Goal: Task Accomplishment & Management: Complete application form

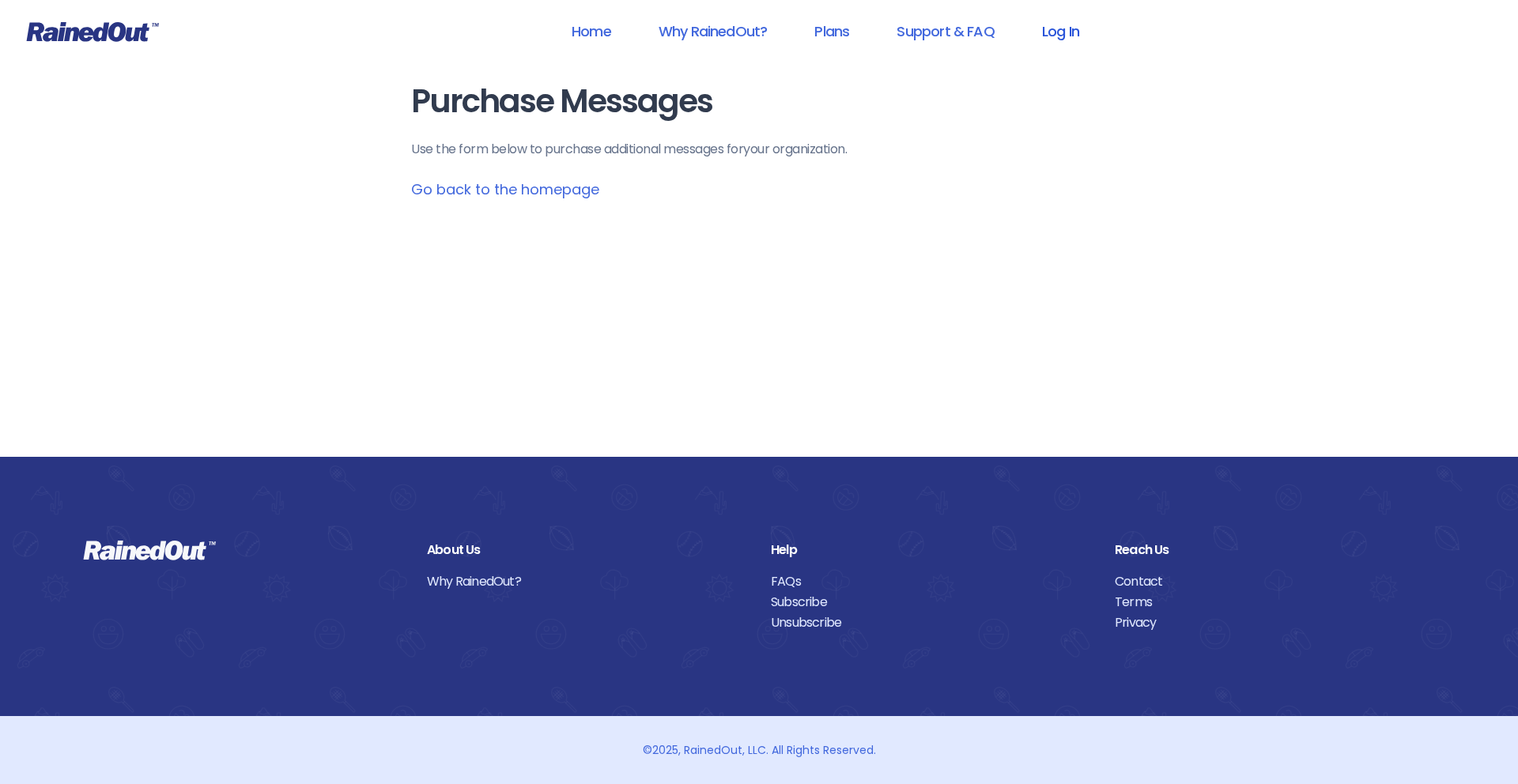
click at [1057, 31] on link "Log In" at bounding box center [1061, 31] width 79 height 36
click at [1063, 29] on link "Log In" at bounding box center [1061, 31] width 79 height 36
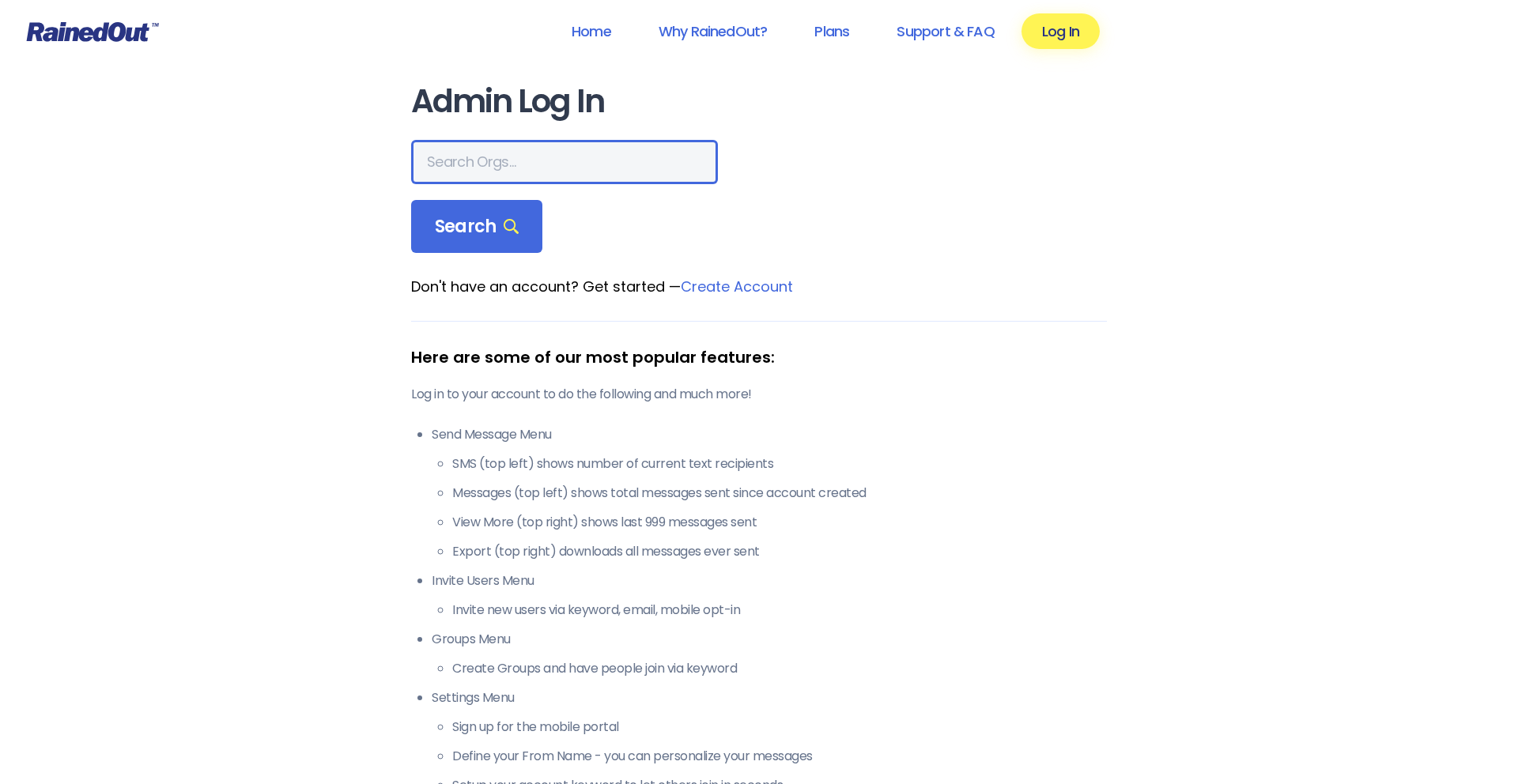
click at [561, 163] on input "text" at bounding box center [563, 163] width 306 height 45
type input "JC Sports"
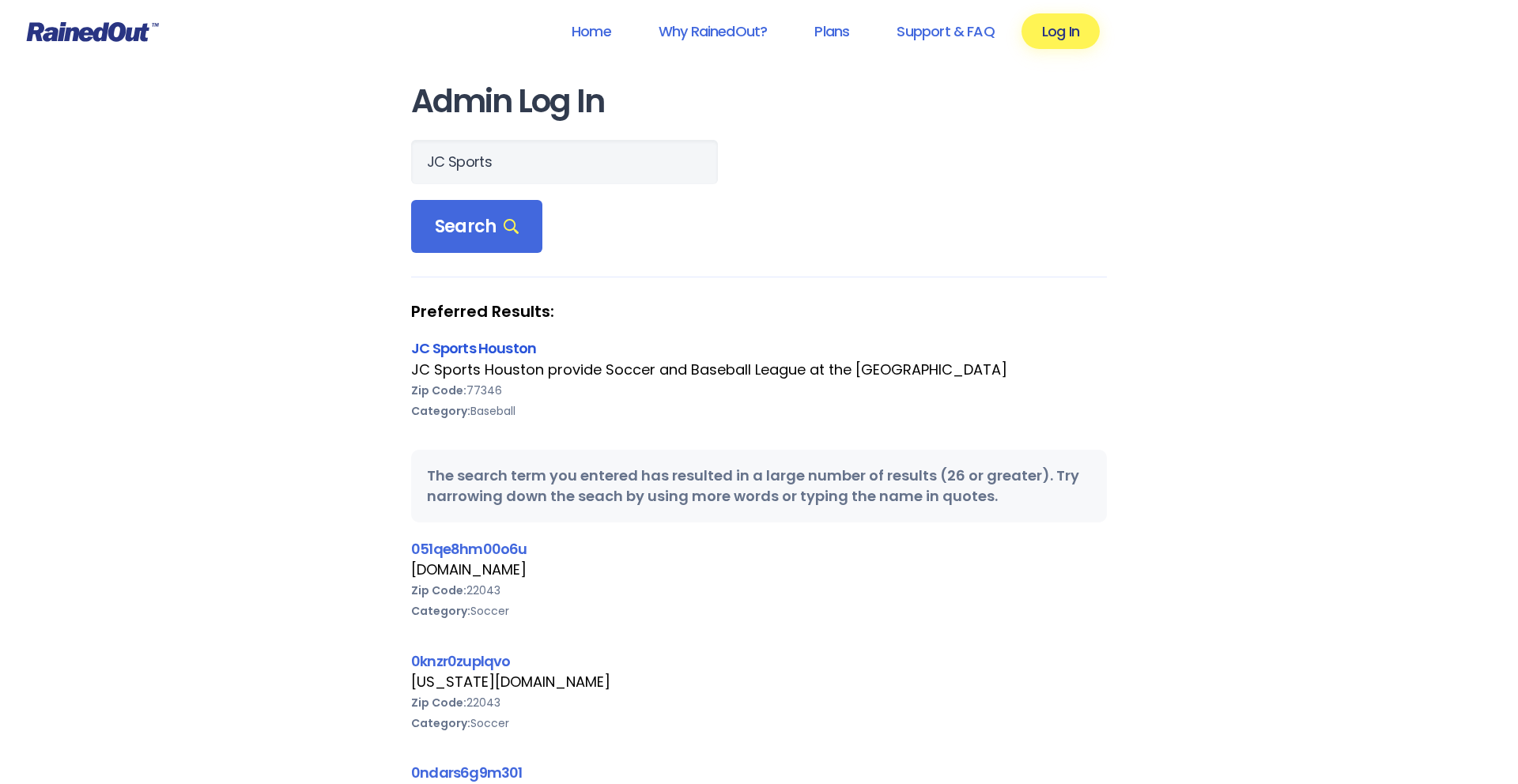
click at [505, 348] on link "JC Sports Houston" at bounding box center [473, 348] width 125 height 20
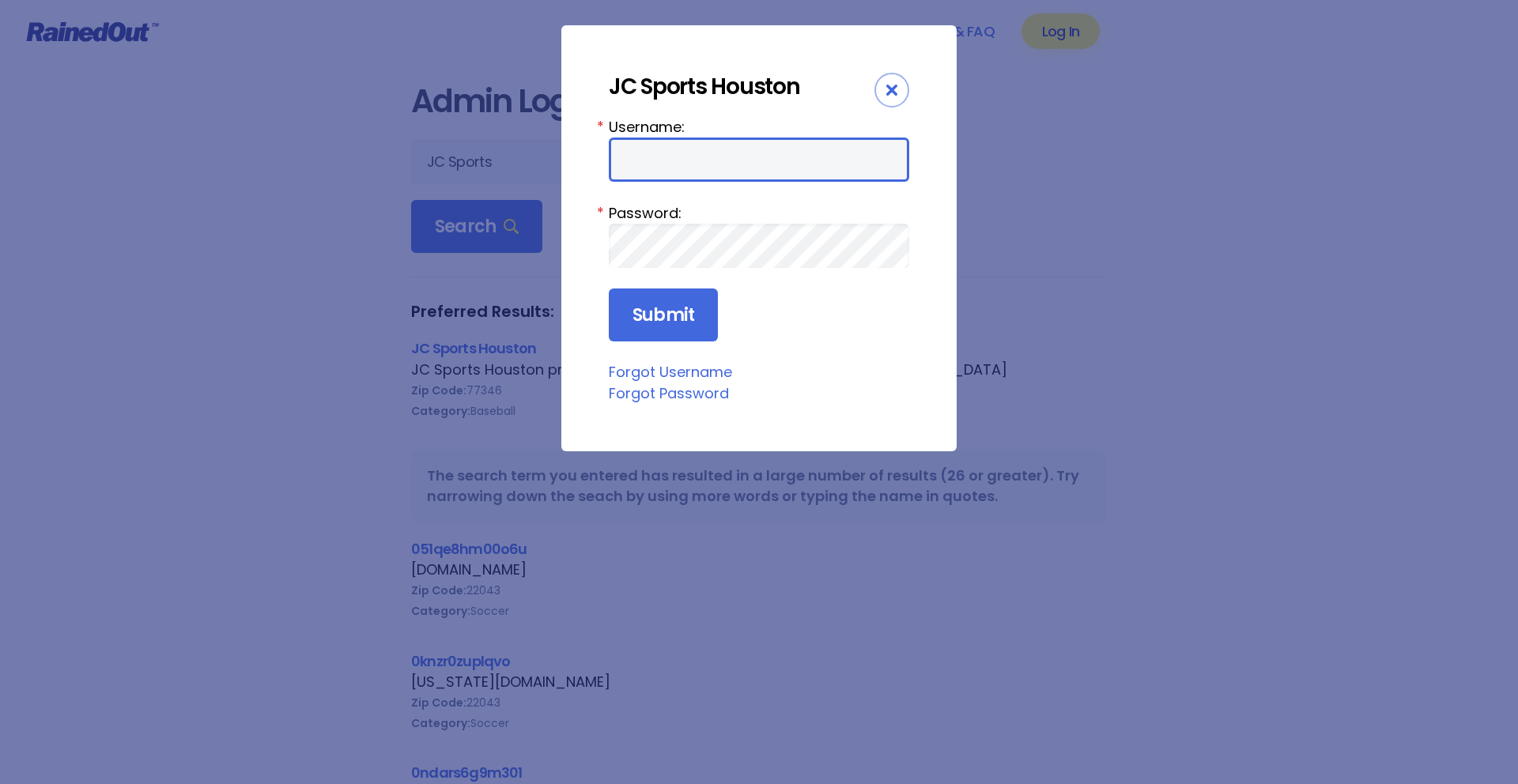
type input "cac305"
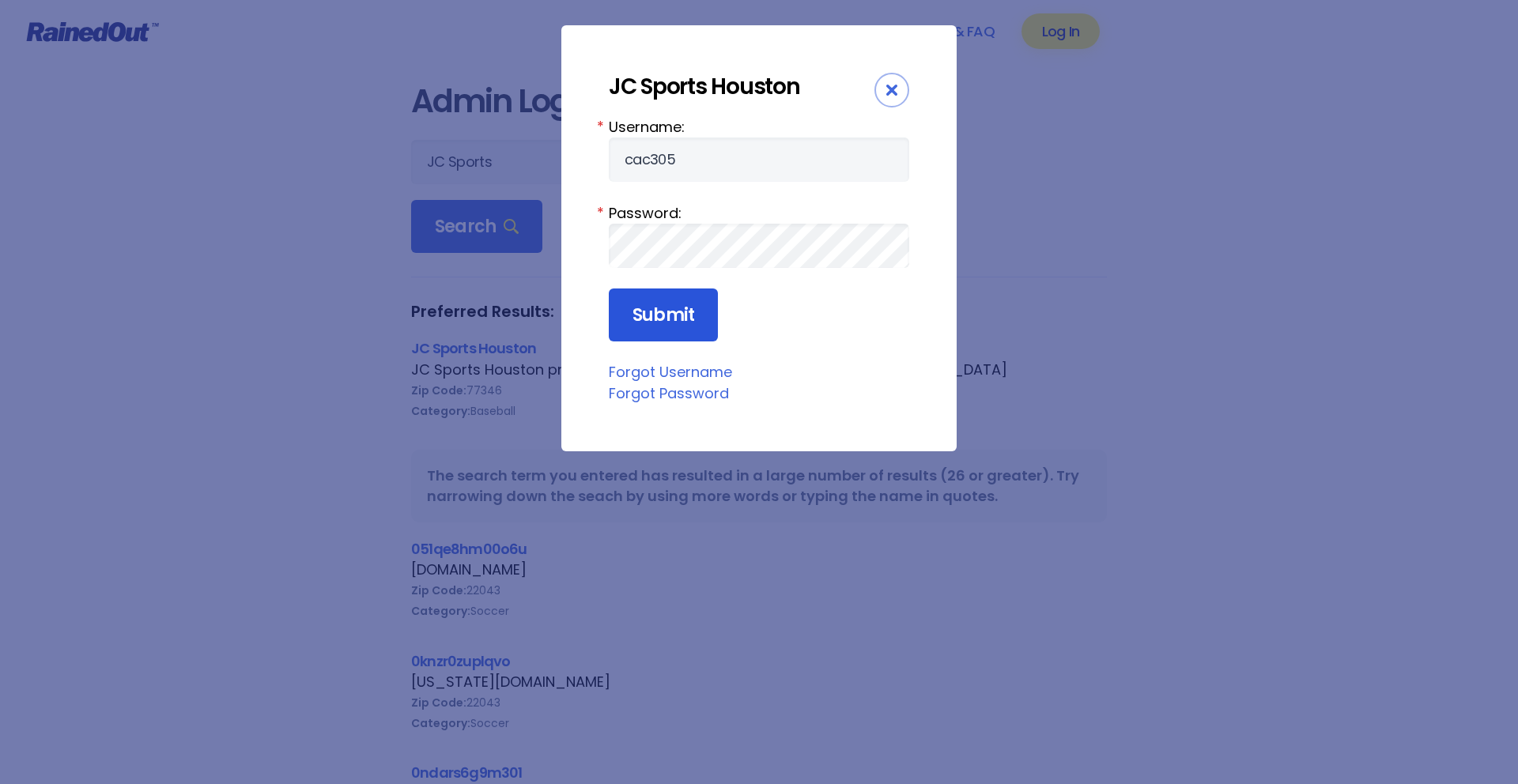
click at [703, 327] on input "Submit" at bounding box center [663, 315] width 109 height 54
